Goal: Task Accomplishment & Management: Use online tool/utility

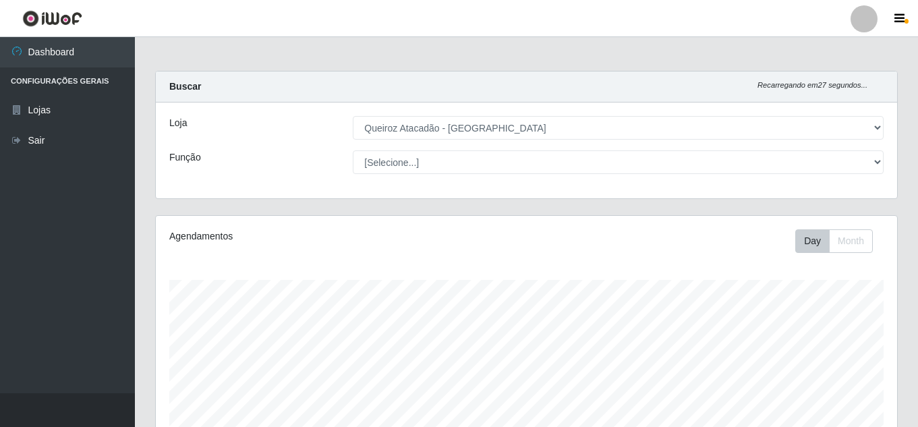
select select "462"
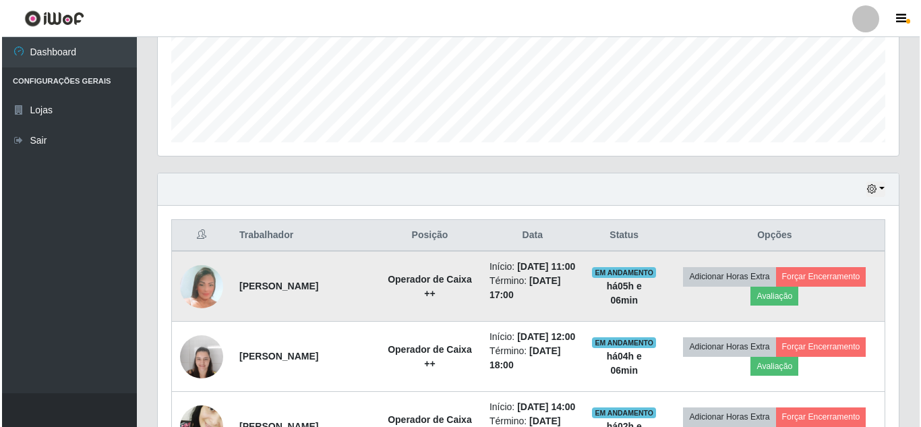
scroll to position [364, 0]
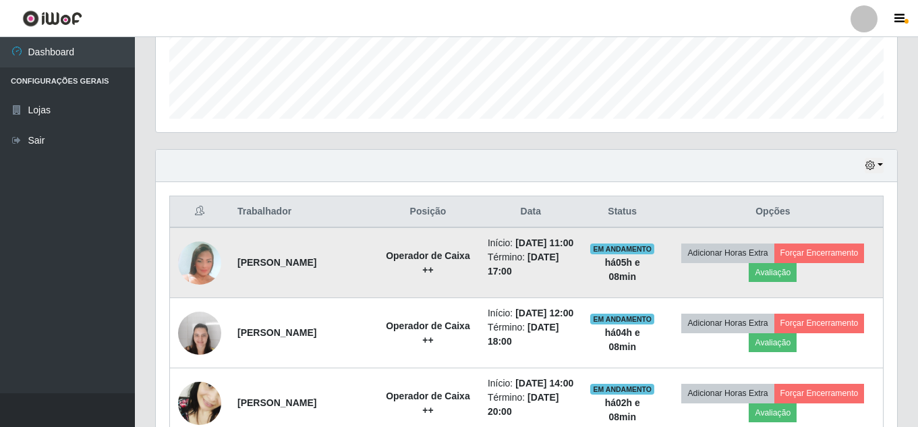
click at [192, 260] on img at bounding box center [199, 262] width 43 height 63
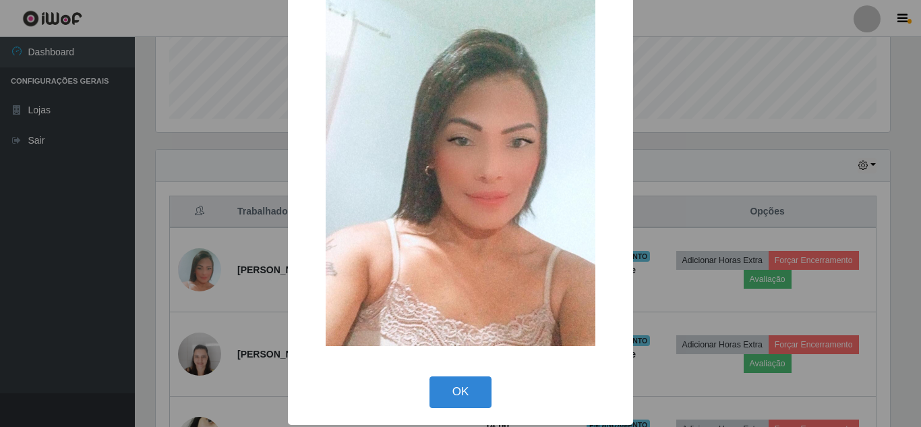
scroll to position [85, 0]
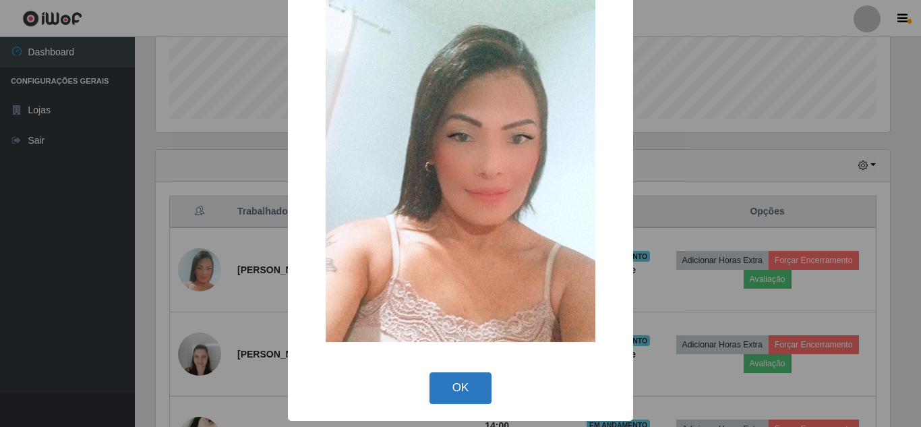
click at [475, 379] on button "OK" at bounding box center [461, 388] width 63 height 32
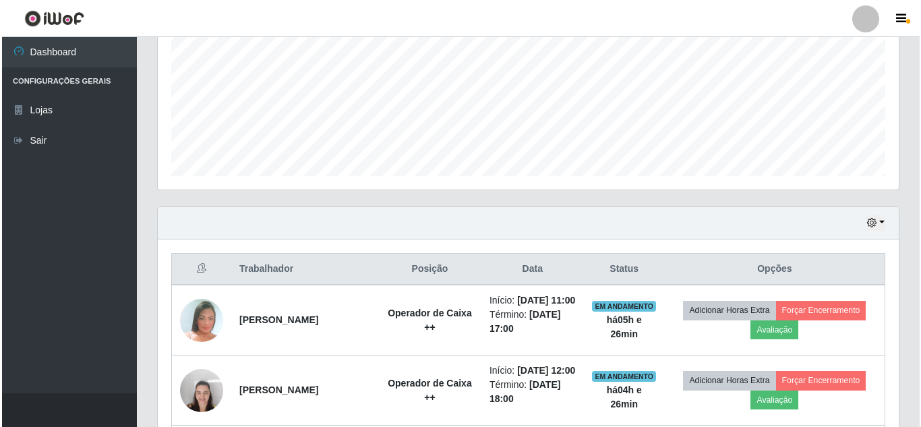
scroll to position [337, 0]
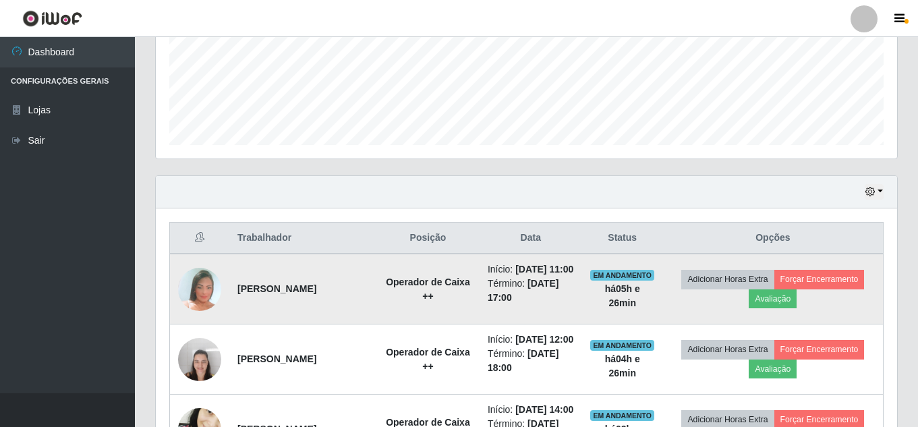
click at [204, 297] on img at bounding box center [199, 289] width 43 height 63
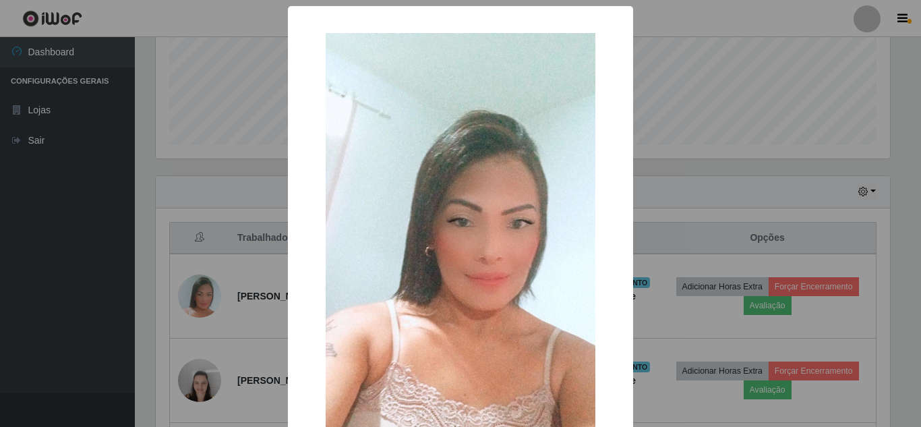
click at [212, 247] on div "× OK Cancel" at bounding box center [460, 213] width 921 height 427
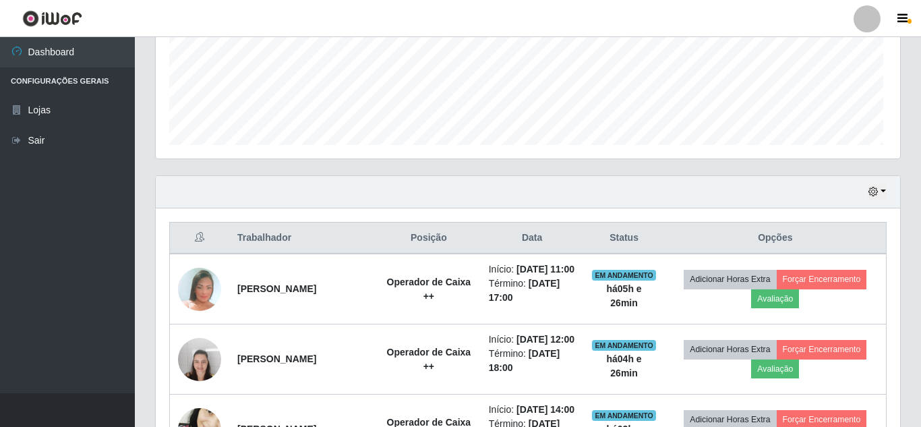
scroll to position [280, 741]
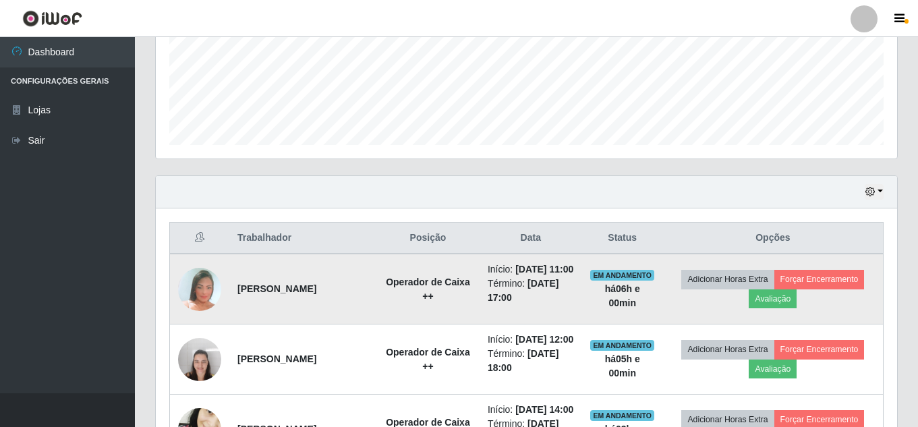
click at [192, 290] on img at bounding box center [199, 289] width 43 height 63
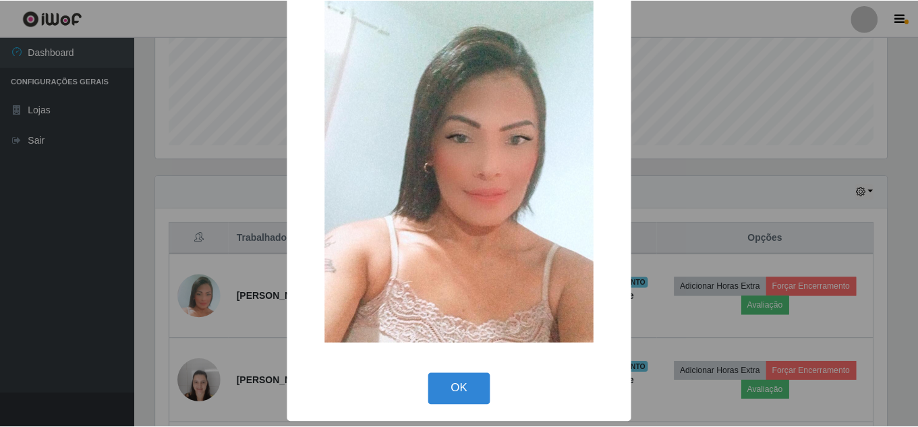
scroll to position [85, 0]
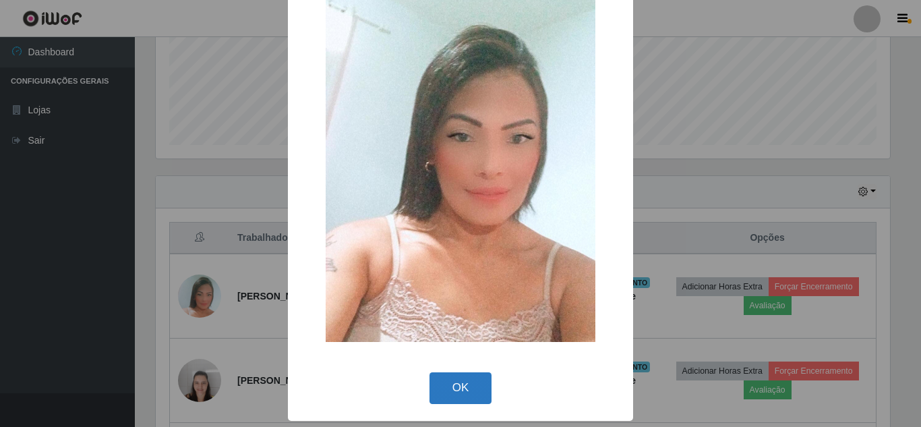
click at [440, 386] on button "OK" at bounding box center [461, 388] width 63 height 32
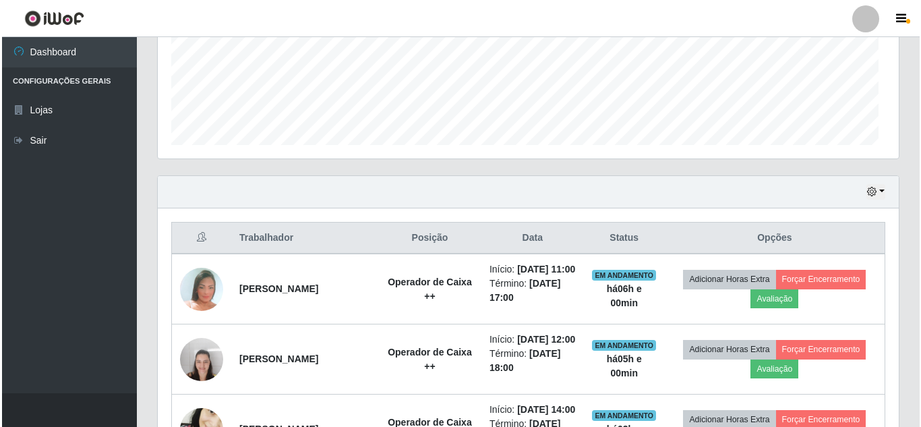
scroll to position [280, 741]
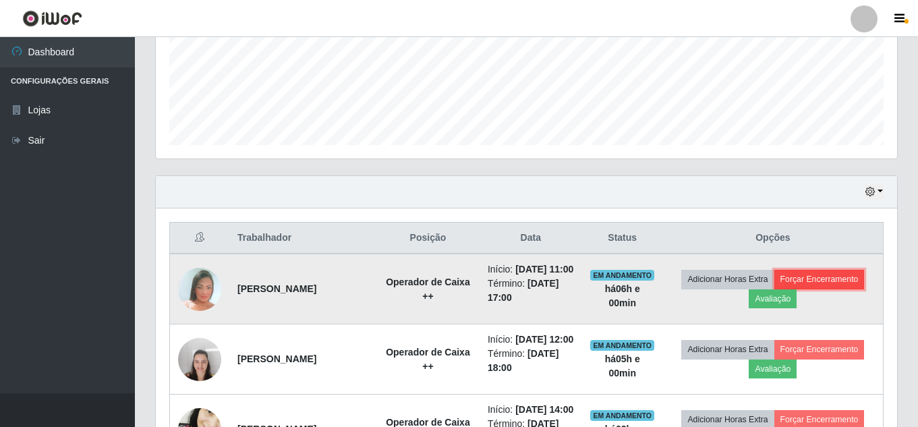
click at [817, 286] on button "Forçar Encerramento" at bounding box center [819, 279] width 90 height 19
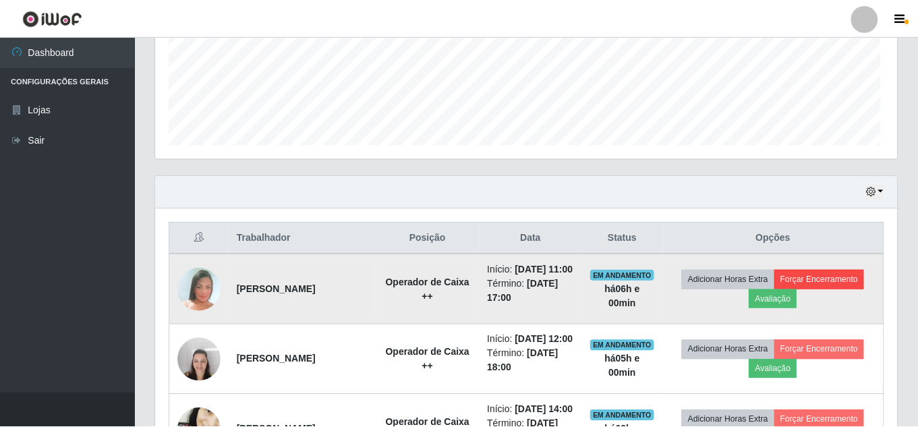
scroll to position [280, 734]
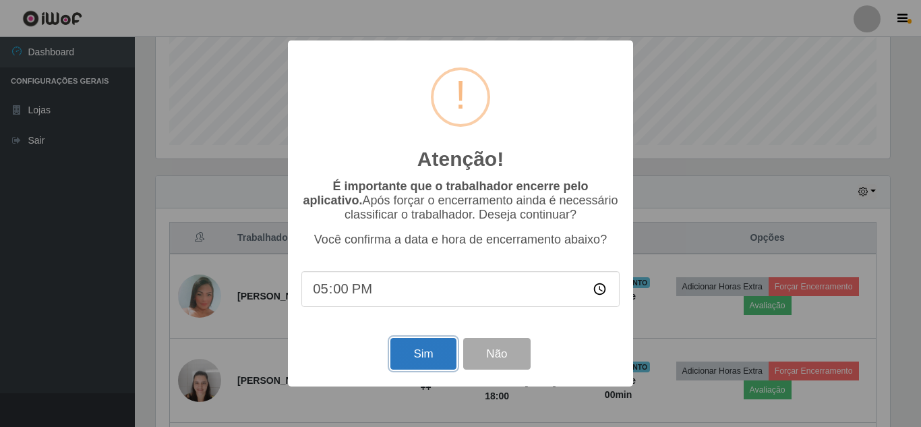
click at [417, 349] on button "Sim" at bounding box center [422, 354] width 65 height 32
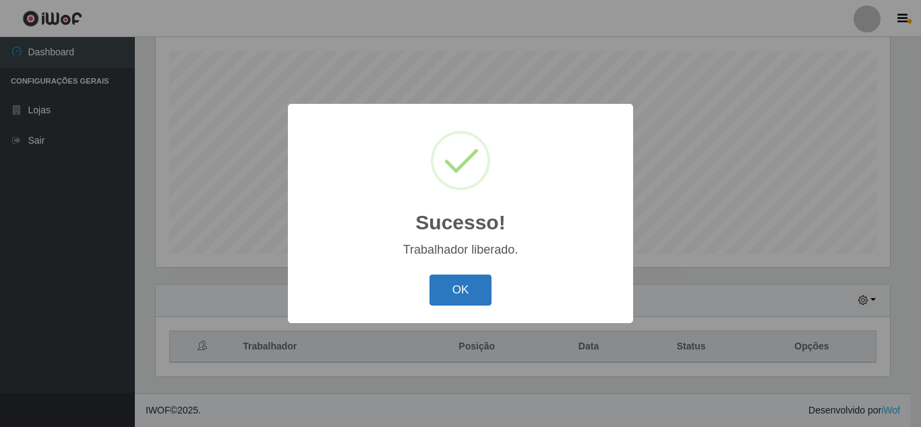
click at [451, 295] on button "OK" at bounding box center [461, 290] width 63 height 32
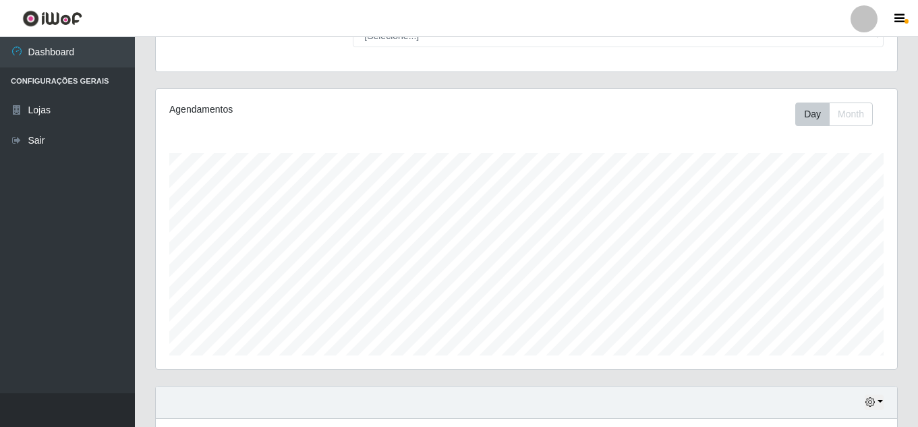
scroll to position [0, 0]
